Goal: Information Seeking & Learning: Understand process/instructions

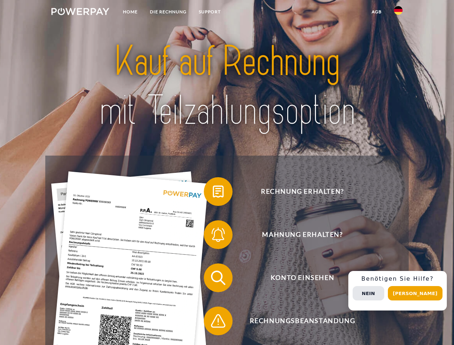
click at [80, 13] on img at bounding box center [80, 11] width 58 height 7
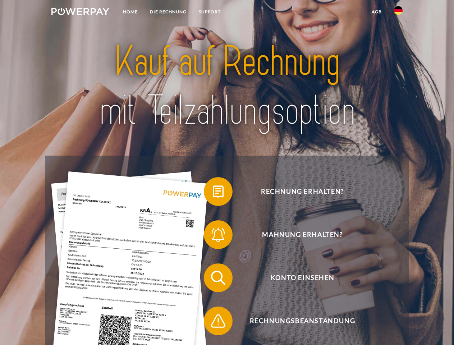
click at [398, 13] on img at bounding box center [398, 10] width 9 height 9
click at [377, 12] on link "agb" at bounding box center [377, 11] width 22 height 13
click at [213, 193] on span at bounding box center [208, 192] width 36 height 36
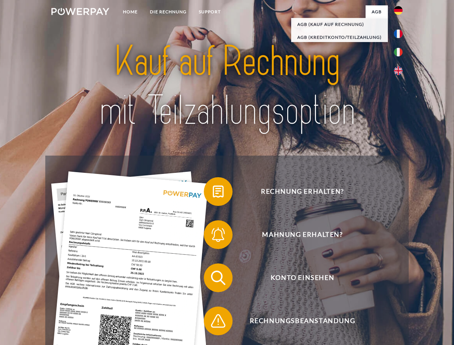
click at [213, 236] on span at bounding box center [208, 235] width 36 height 36
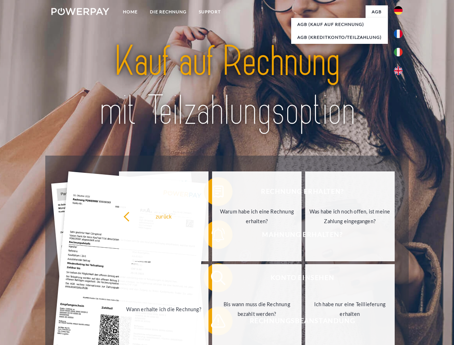
click at [213, 279] on link "Bis wann muss die Rechnung bezahlt werden?" at bounding box center [257, 309] width 90 height 90
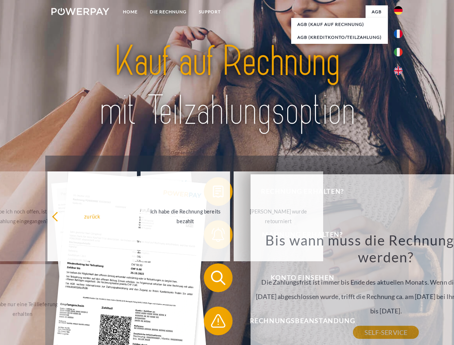
click at [213, 323] on span at bounding box center [208, 321] width 36 height 36
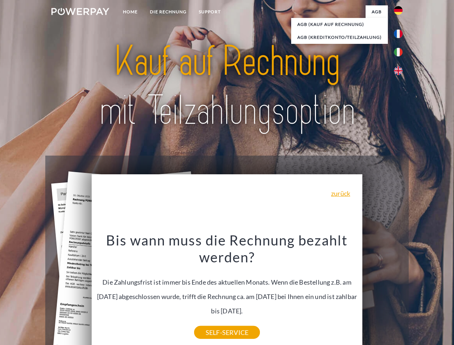
click at [400, 291] on div "Rechnung erhalten? Mahnung erhalten? Konto einsehen" at bounding box center [226, 300] width 363 height 288
click at [383, 292] on span "Konto einsehen" at bounding box center [302, 278] width 176 height 29
click at [418, 293] on header "Home DIE RECHNUNG SUPPORT" at bounding box center [227, 248] width 454 height 497
